Goal: Check status: Check status

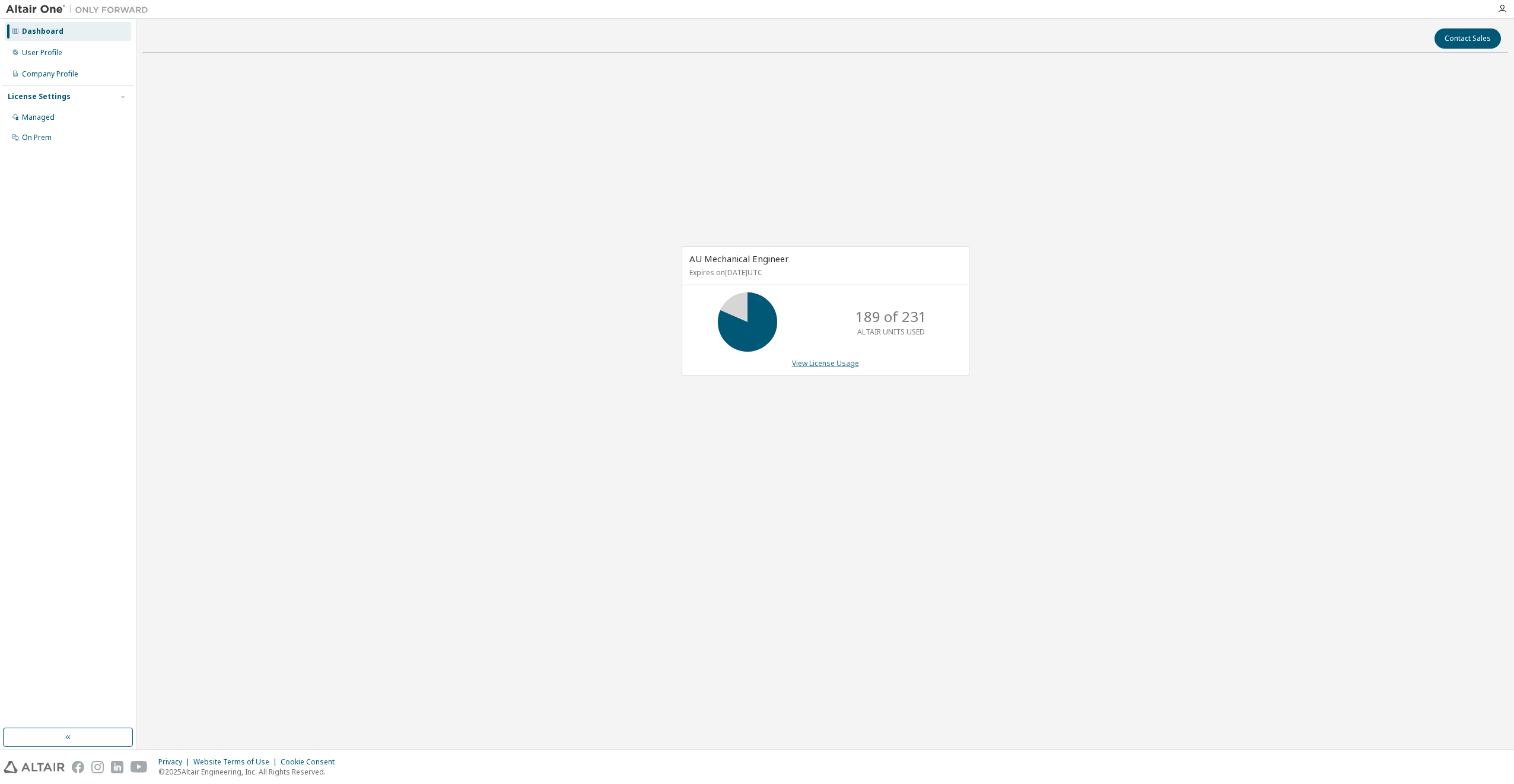
click at [835, 366] on link "View License Usage" at bounding box center [825, 363] width 67 height 10
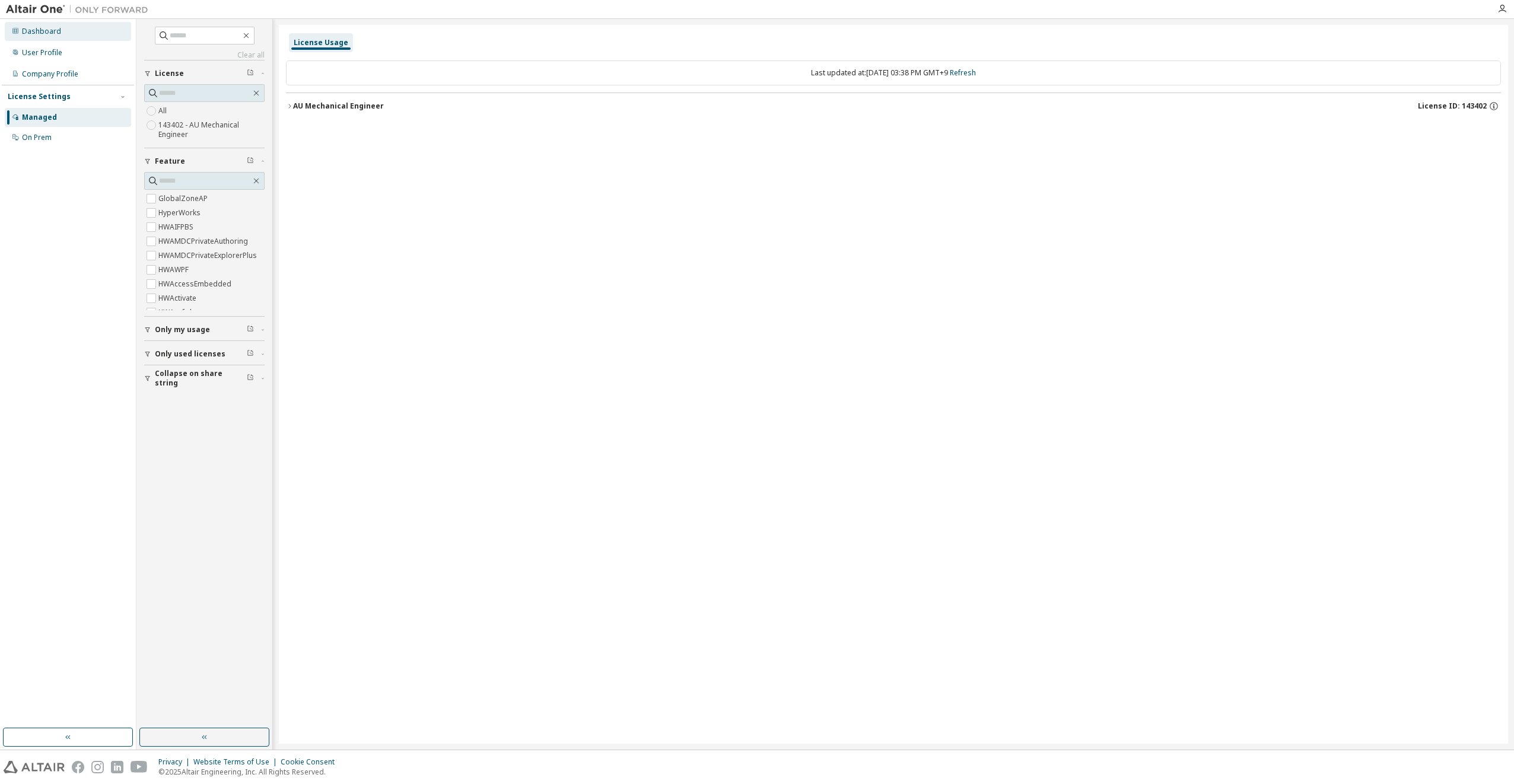
click at [71, 36] on div "Dashboard" at bounding box center [68, 31] width 126 height 19
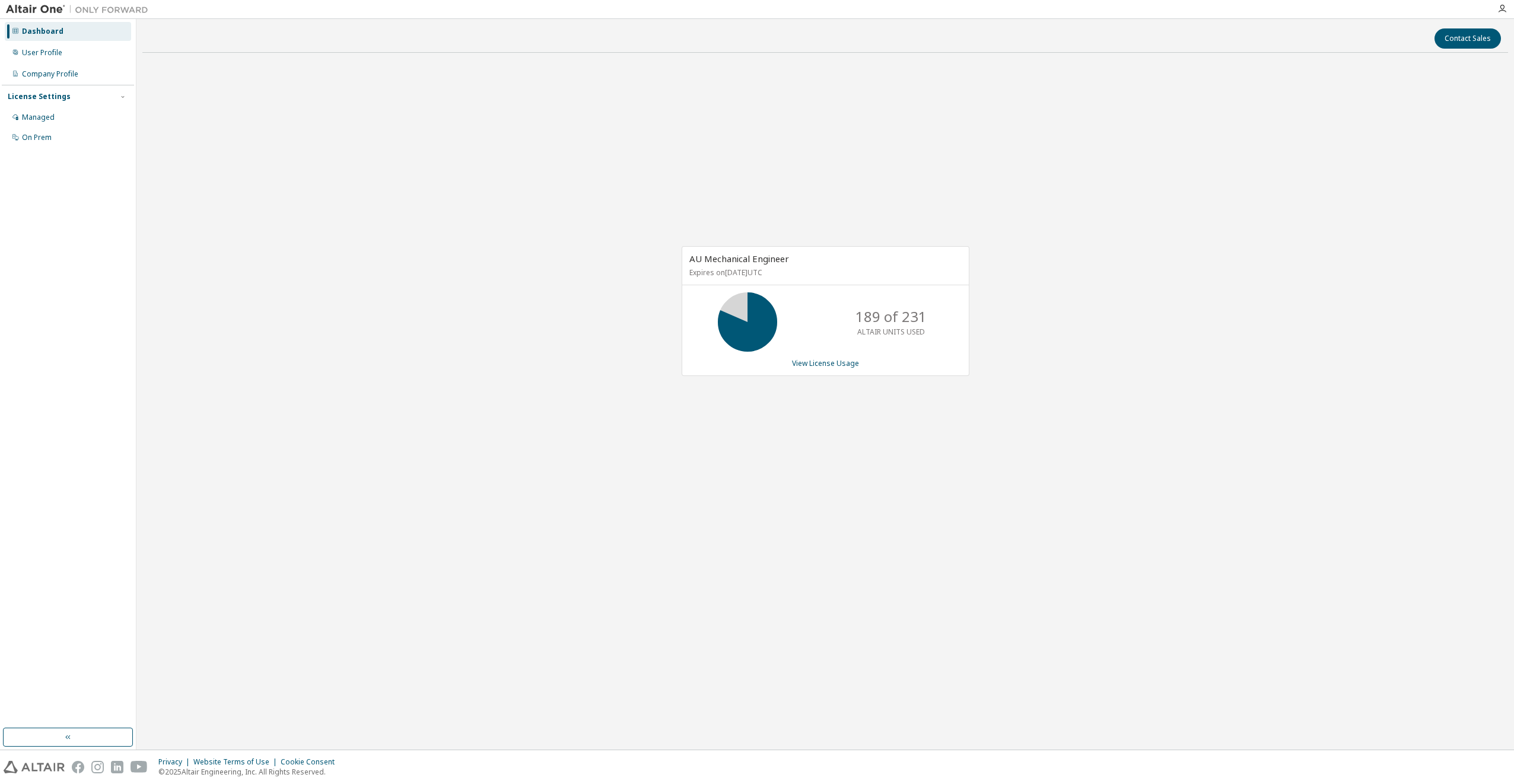
click at [968, 482] on div "AU Mechanical Engineer Expires on June 1, 2026 UTC 189 of 231 ALTAIR UNITS USED…" at bounding box center [825, 317] width 1366 height 509
